Goal: Unclear

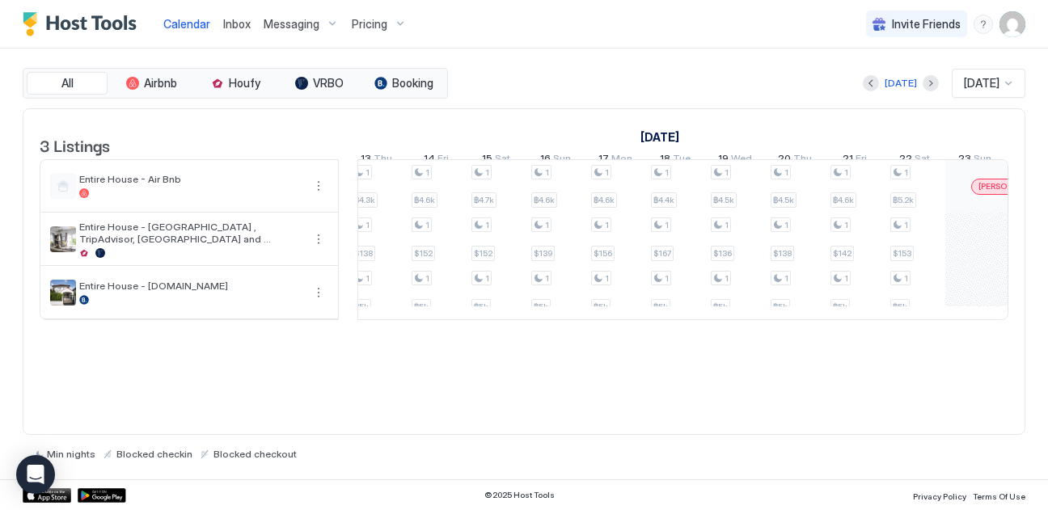
scroll to position [0, 2115]
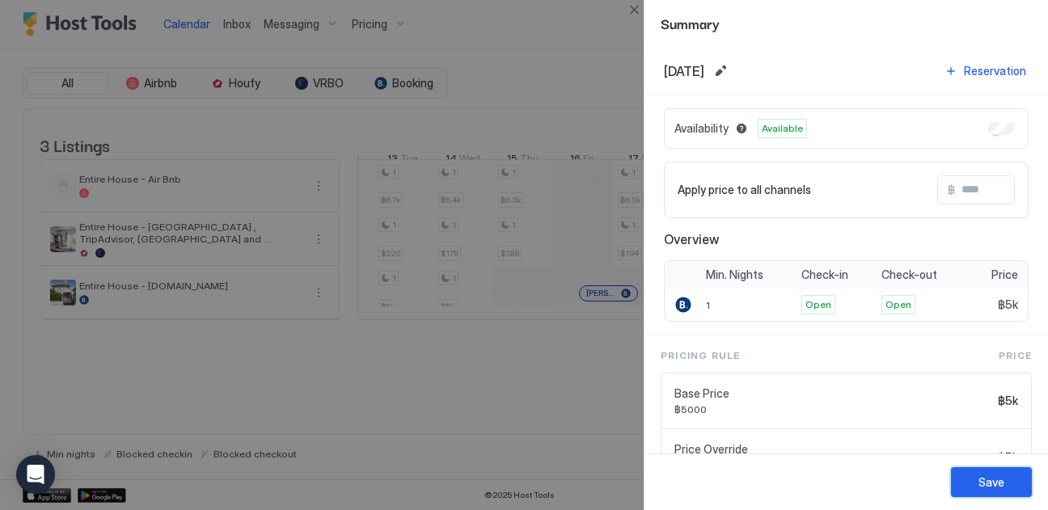
click at [979, 482] on div "Save" at bounding box center [991, 482] width 26 height 17
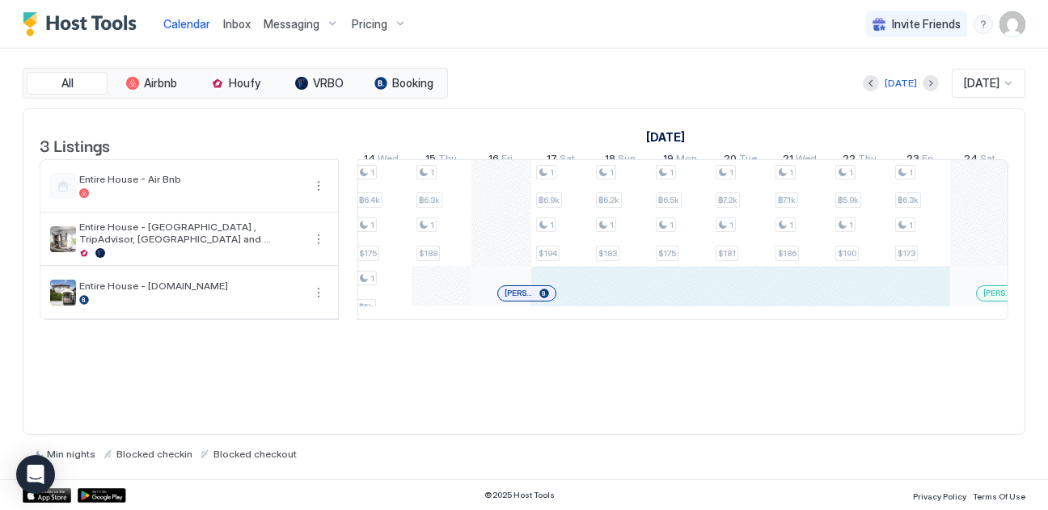
drag, startPoint x: 655, startPoint y: 318, endPoint x: 917, endPoint y: 301, distance: 262.5
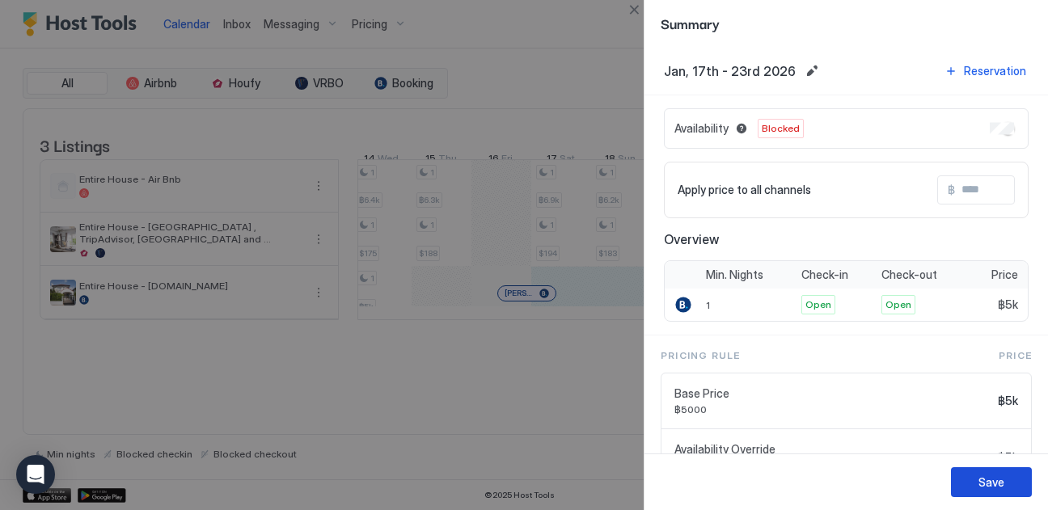
click at [979, 482] on div "Save" at bounding box center [991, 482] width 26 height 17
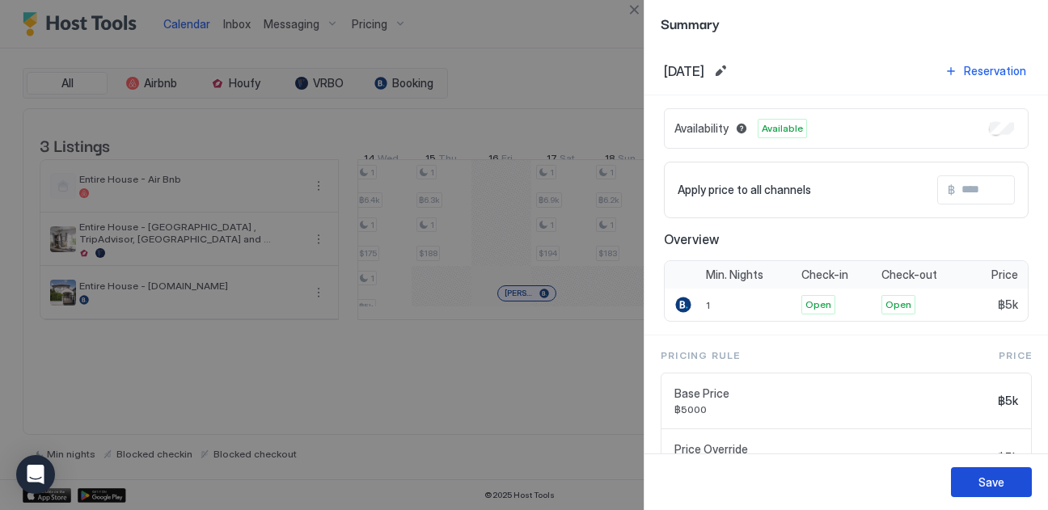
click at [1007, 481] on button "Save" at bounding box center [991, 482] width 81 height 30
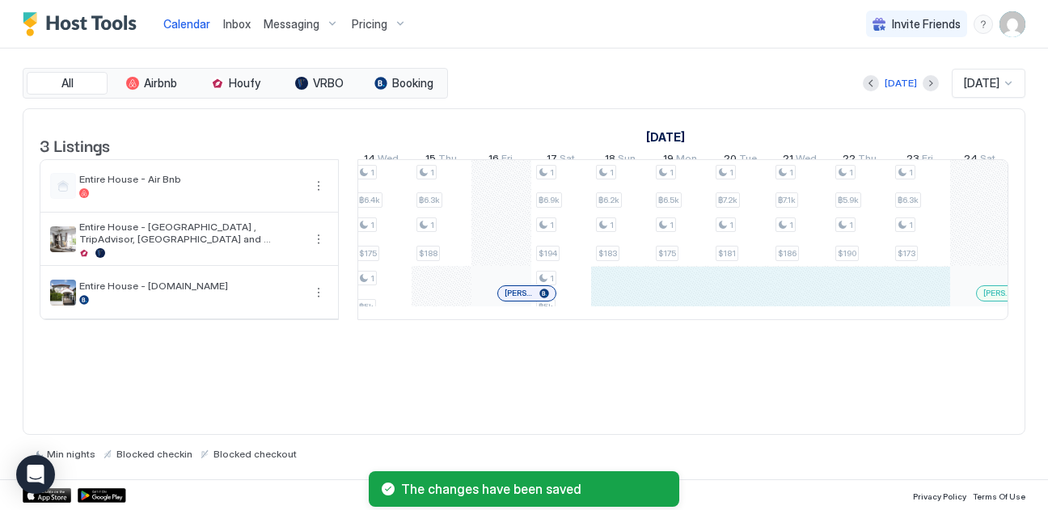
drag, startPoint x: 621, startPoint y: 305, endPoint x: 926, endPoint y: 322, distance: 305.2
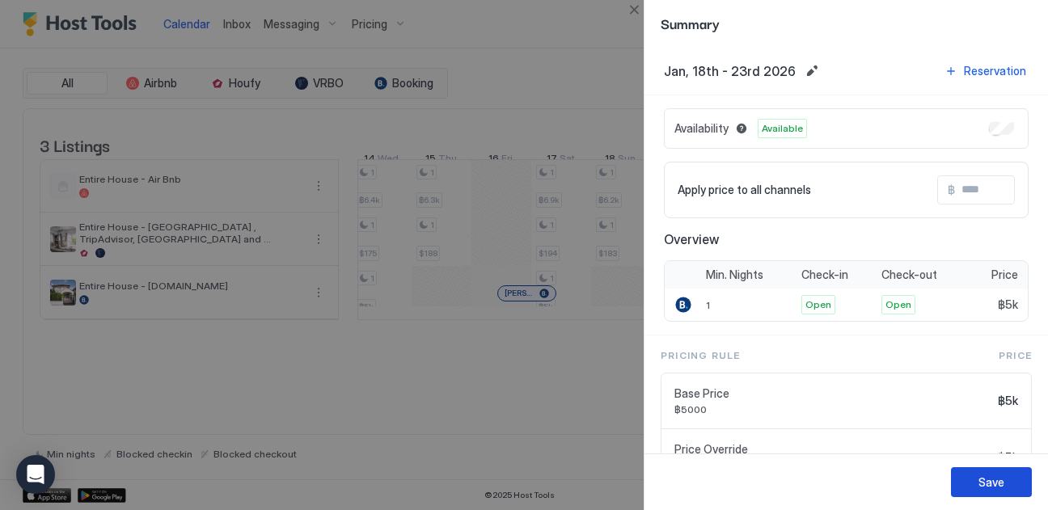
click at [997, 481] on div "Save" at bounding box center [991, 482] width 26 height 17
